Goal: Navigation & Orientation: Find specific page/section

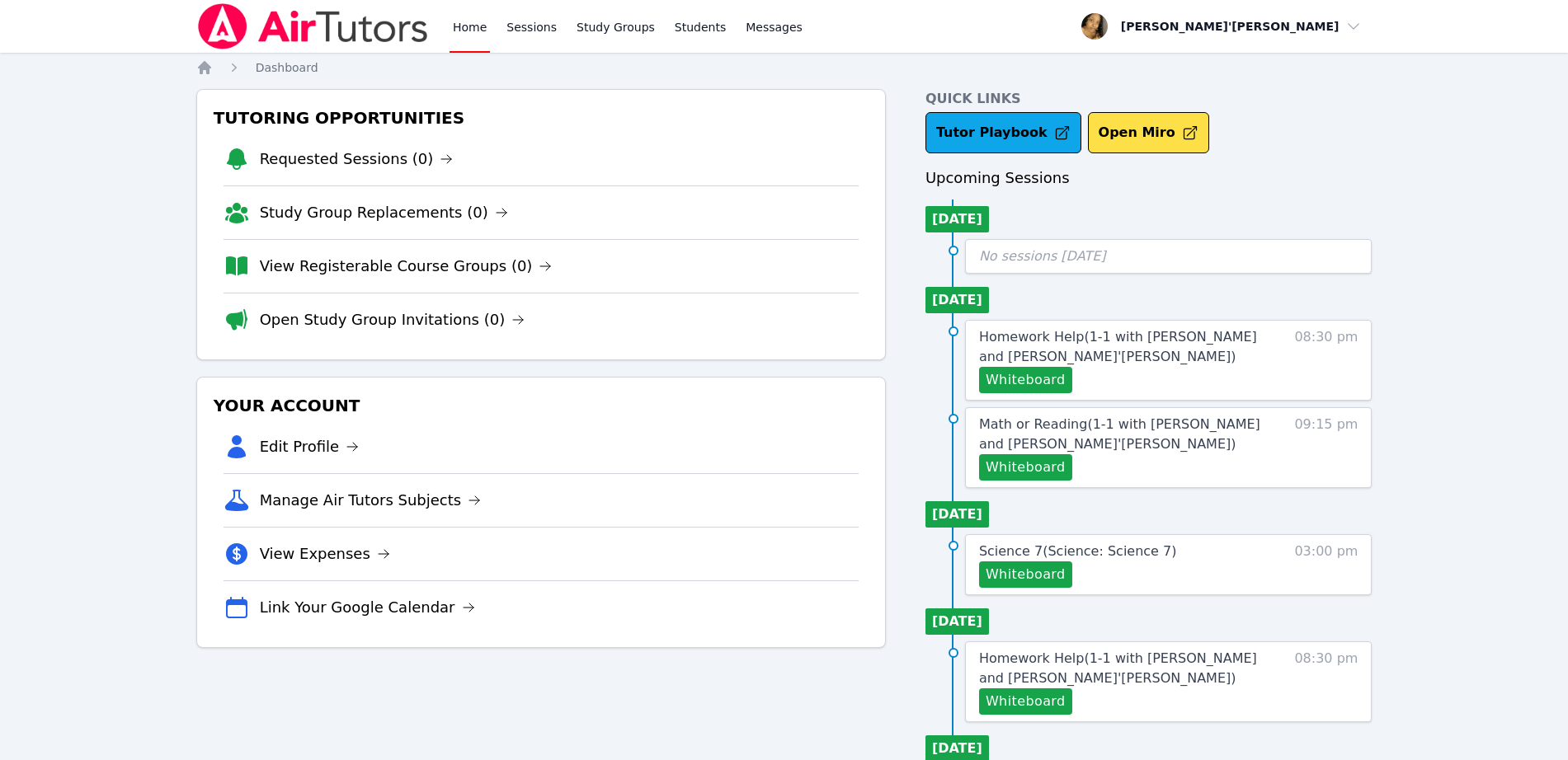
click at [368, 307] on li "Open Study Group Invitations (0)" at bounding box center [540, 319] width 635 height 54
click at [372, 323] on link "Open Study Group Invitations (0)" at bounding box center [392, 320] width 266 height 23
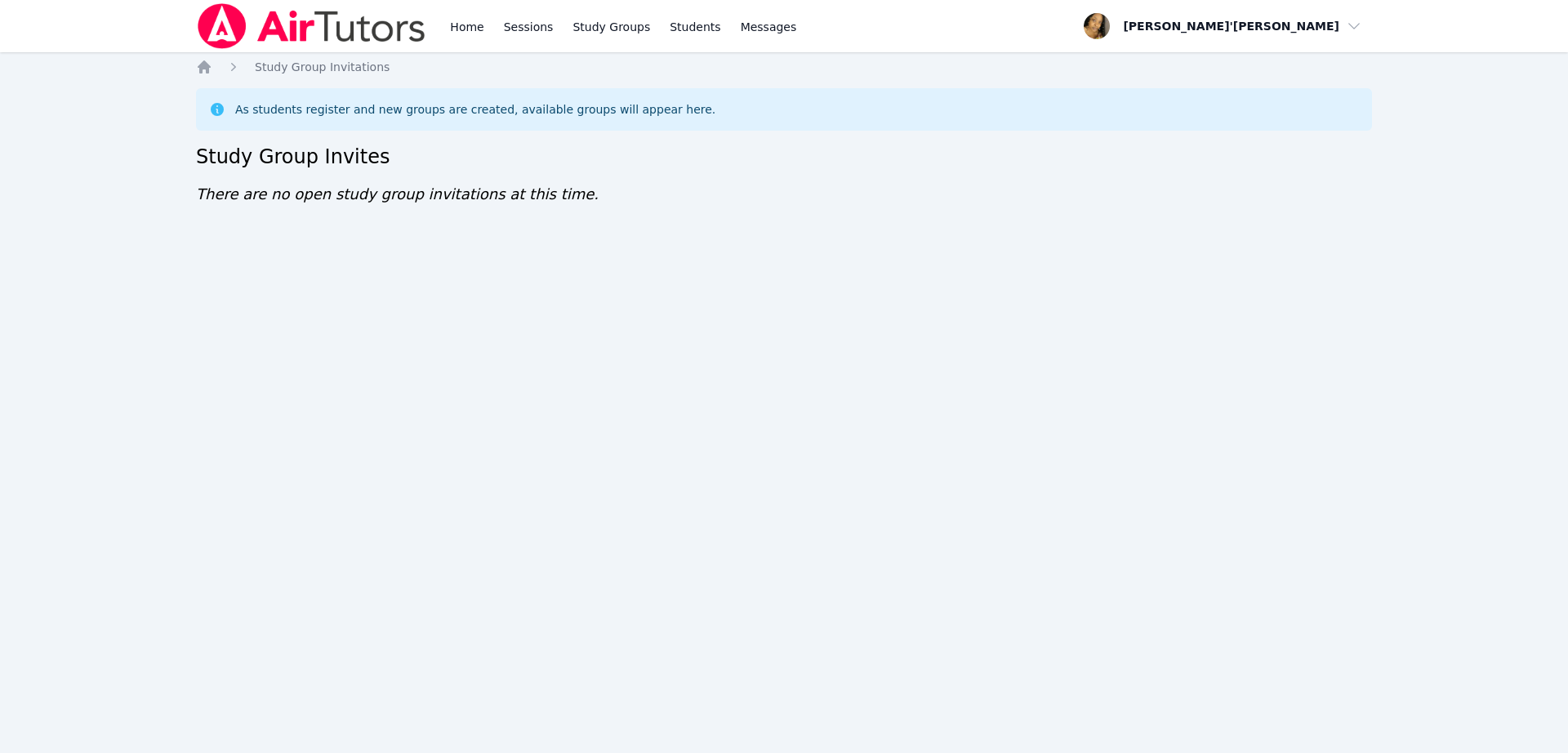
click at [544, 478] on div "Home Sessions Study Groups Students Messages Open user menu Lee'Tayna Hostick O…" at bounding box center [784, 376] width 1568 height 753
click at [814, 748] on div "Home Sessions Study Groups Students Messages Open user menu Lee'Tayna Hostick O…" at bounding box center [784, 376] width 1568 height 753
click at [1184, 636] on div "Home Sessions Study Groups Students Messages Open user menu Lee'Tayna Hostick O…" at bounding box center [784, 376] width 1568 height 753
click at [928, 549] on div "Home Sessions Study Groups Students Messages Open user menu Lee'Tayna Hostick O…" at bounding box center [784, 376] width 1568 height 753
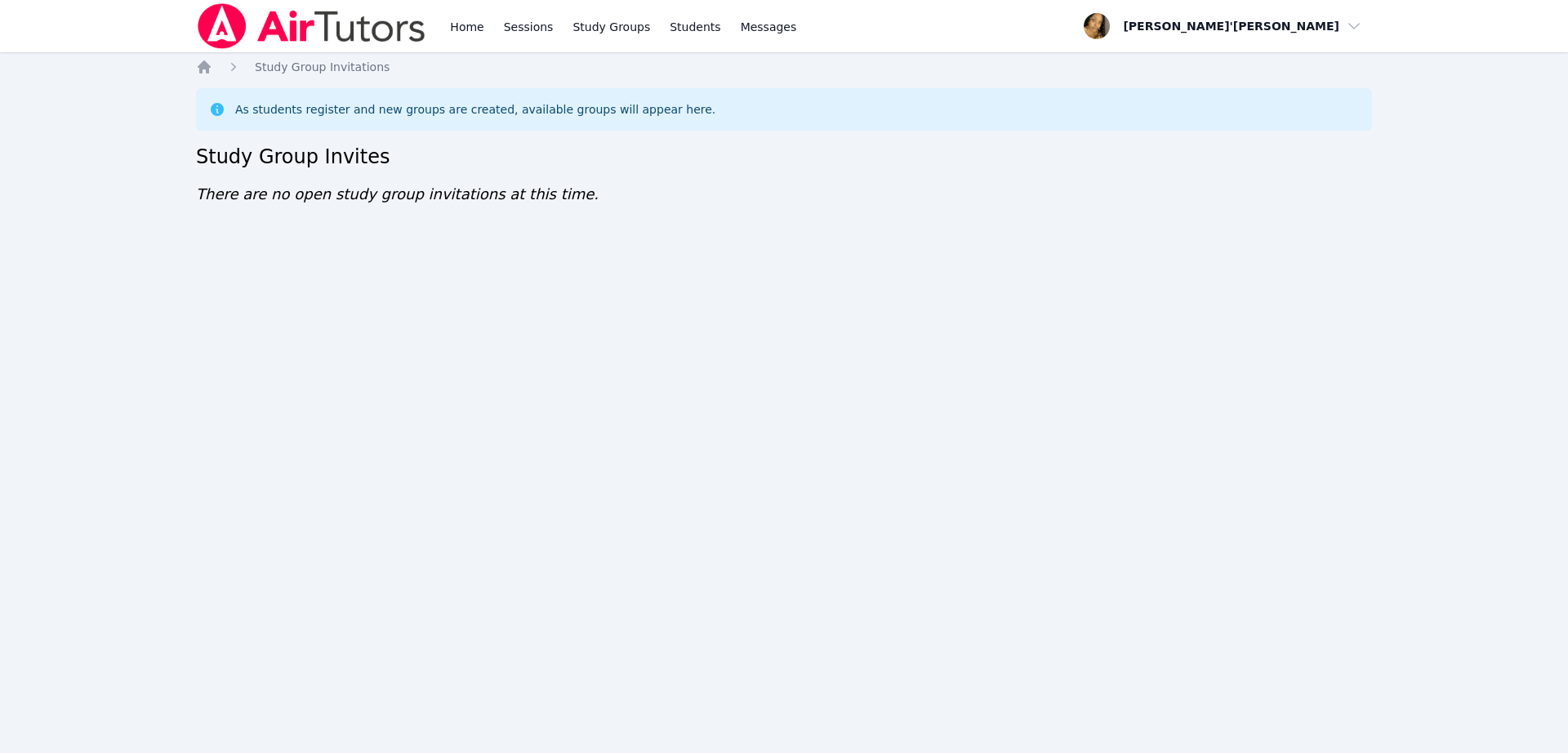
click at [227, 121] on div "As students register and new groups are created, available groups will appear h…" at bounding box center [783, 109] width 1176 height 42
click at [90, 16] on nav "Home Sessions Study Groups Students Messages Open user menu Lee'Tayna Hostick O…" at bounding box center [784, 26] width 1568 height 53
